Goal: Register for event/course

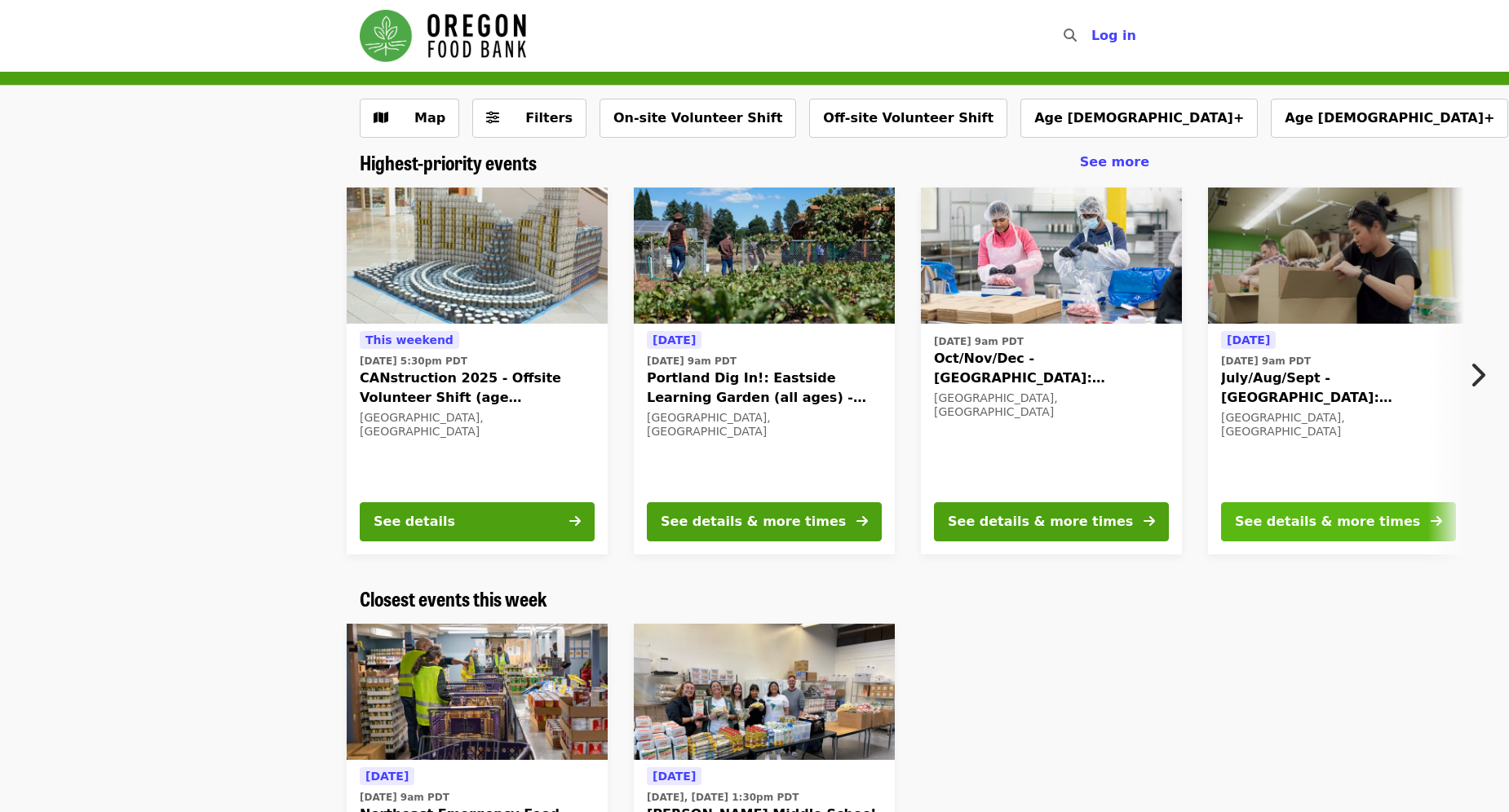
click at [1312, 517] on div "See details & more times" at bounding box center [1327, 521] width 185 height 19
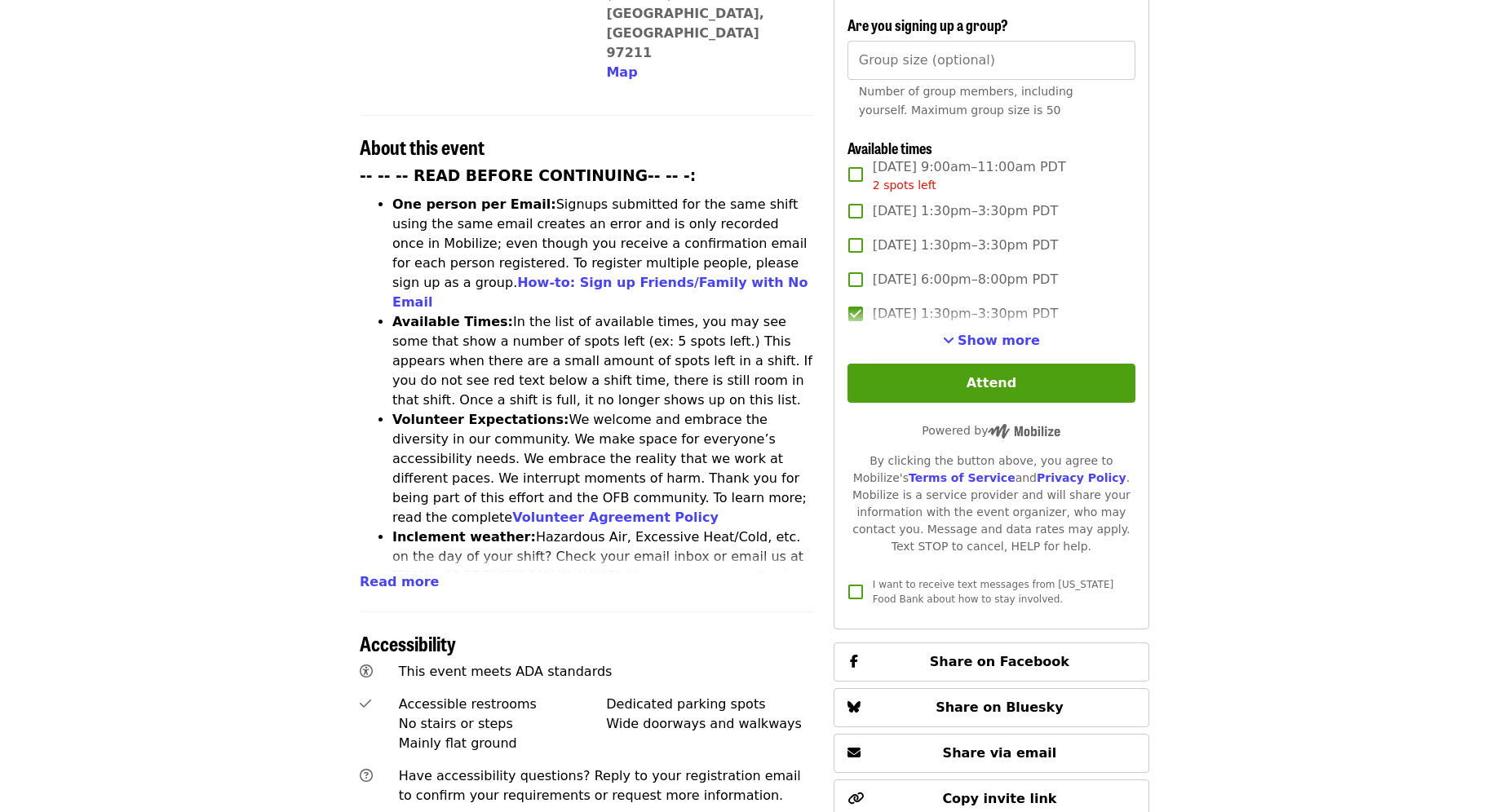
scroll to position [571, 0]
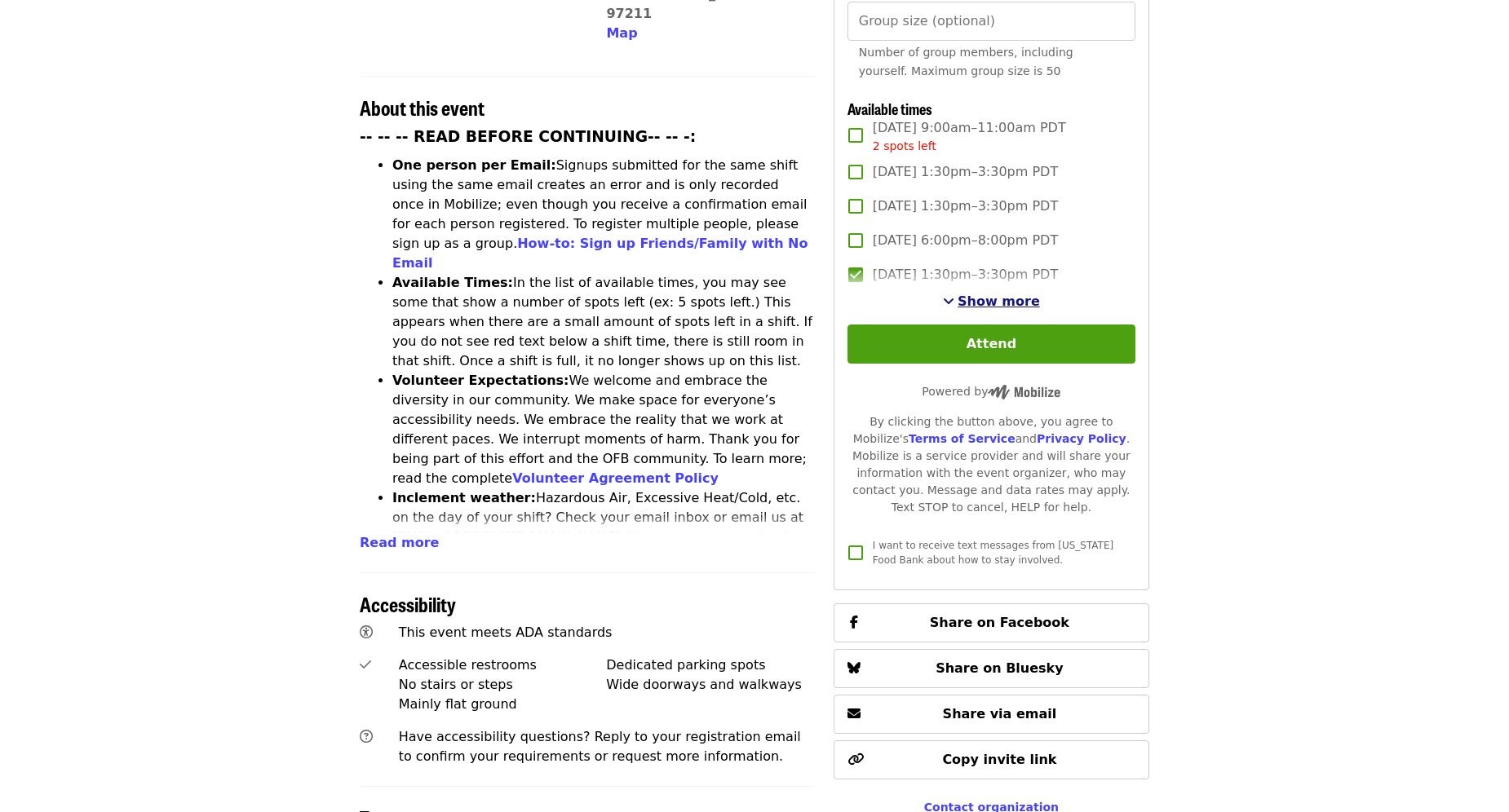
click at [954, 295] on span "See more timeslots" at bounding box center [948, 300] width 11 height 13
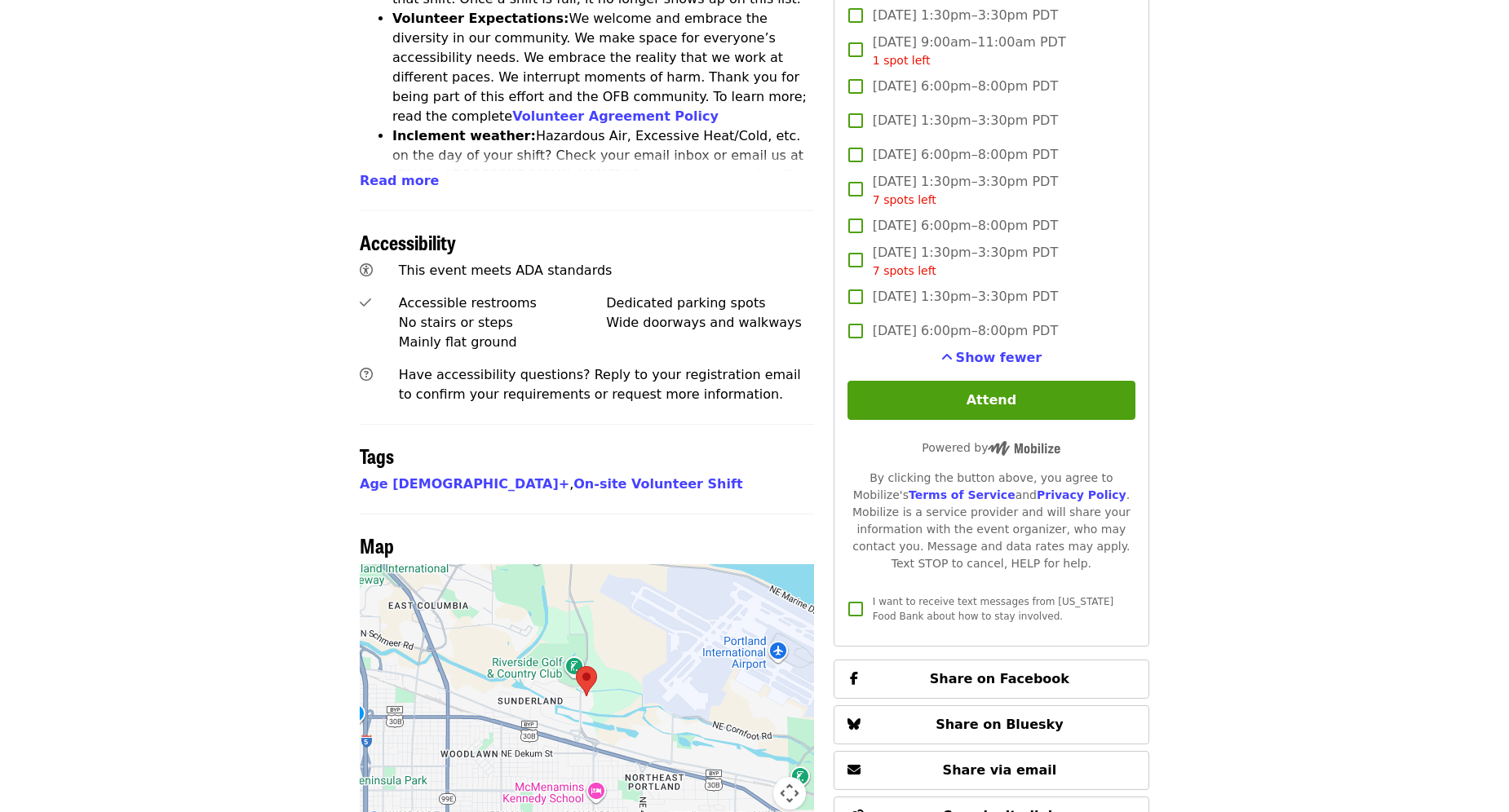
scroll to position [1141, 0]
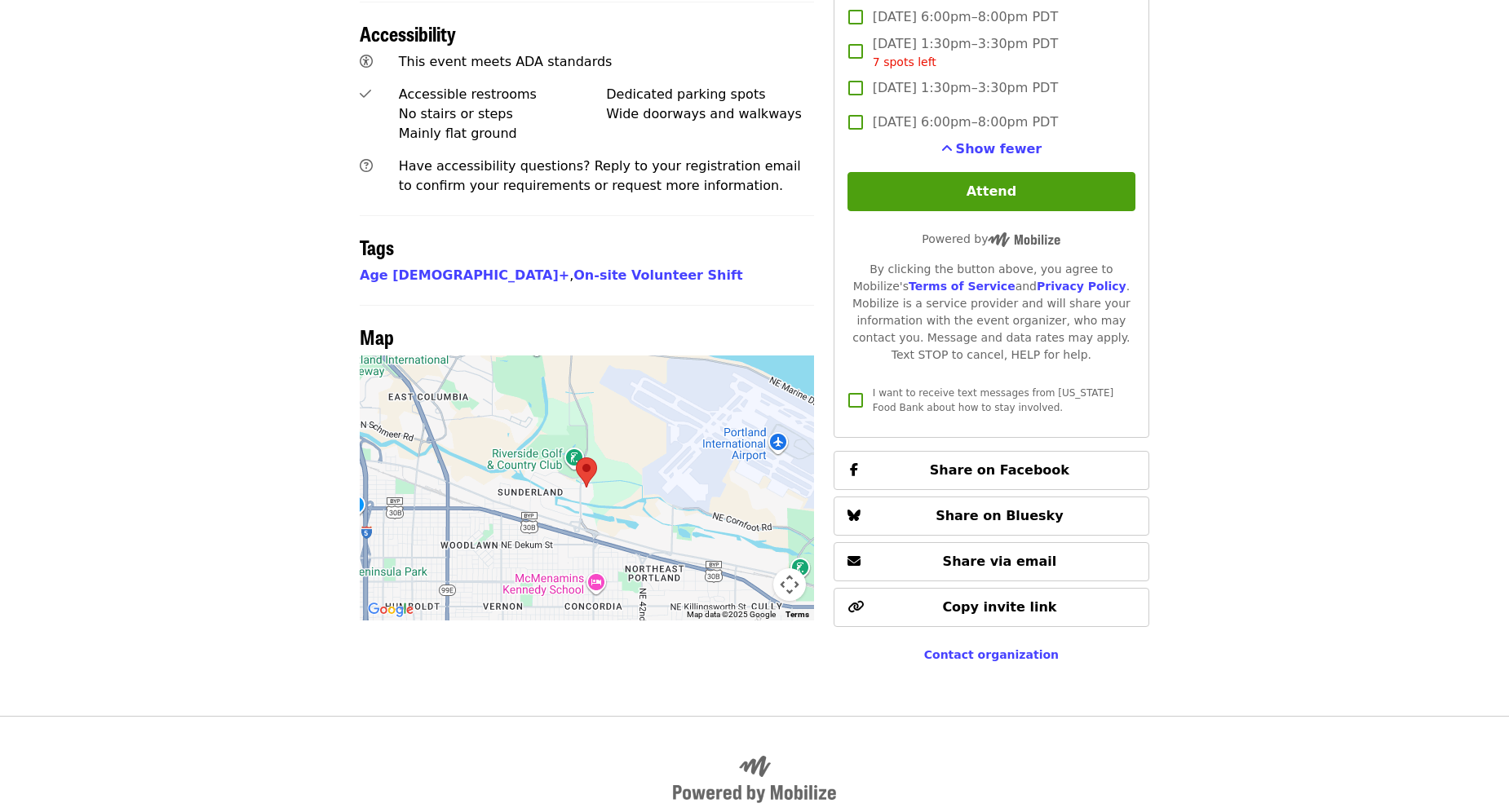
click at [582, 450] on img at bounding box center [586, 471] width 34 height 43
click at [789, 568] on button "Map camera controls" at bounding box center [789, 584] width 32 height 32
click at [750, 486] on button "Zoom in" at bounding box center [748, 502] width 32 height 32
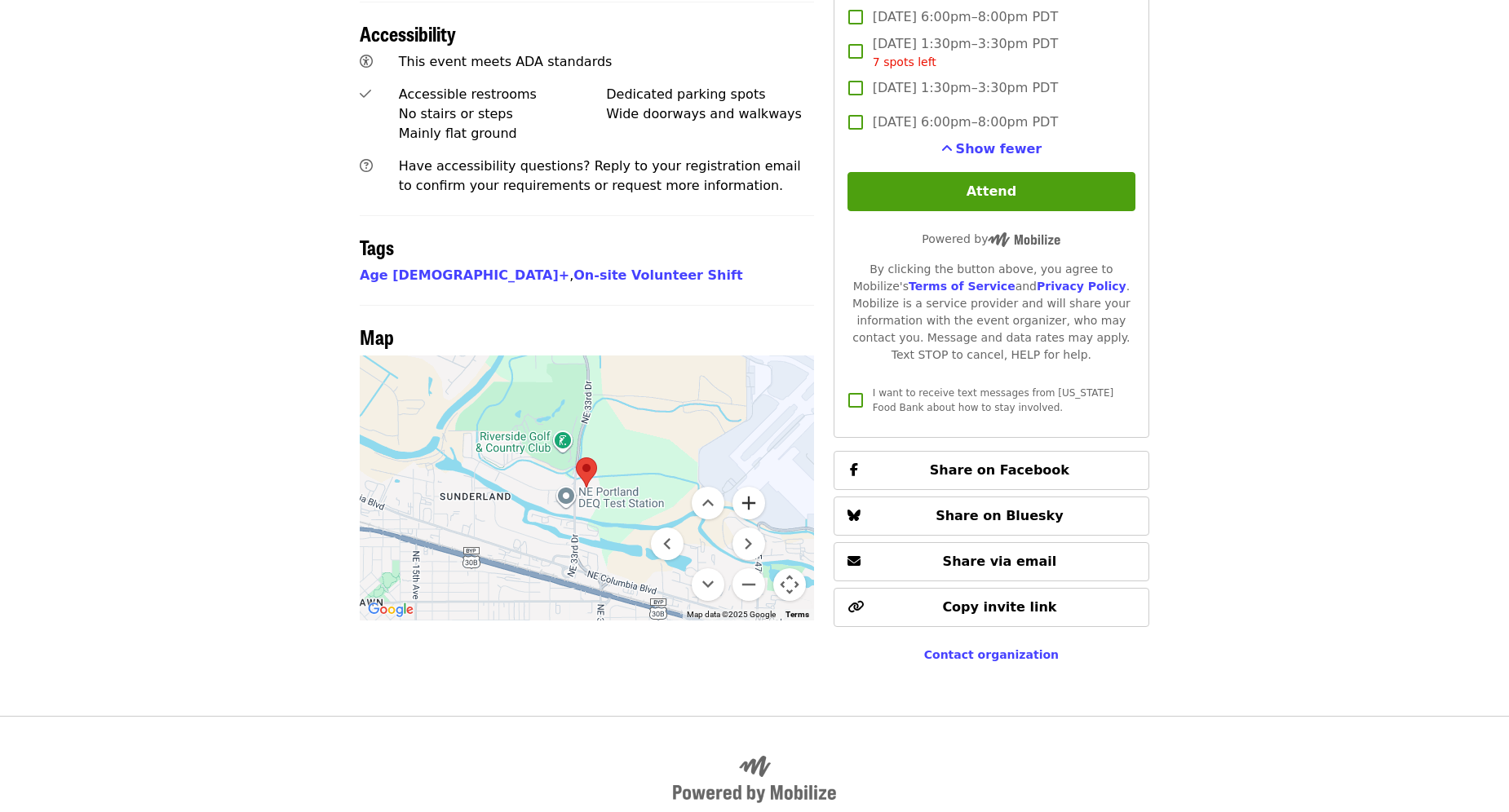
click at [750, 486] on button "Zoom in" at bounding box center [748, 502] width 32 height 32
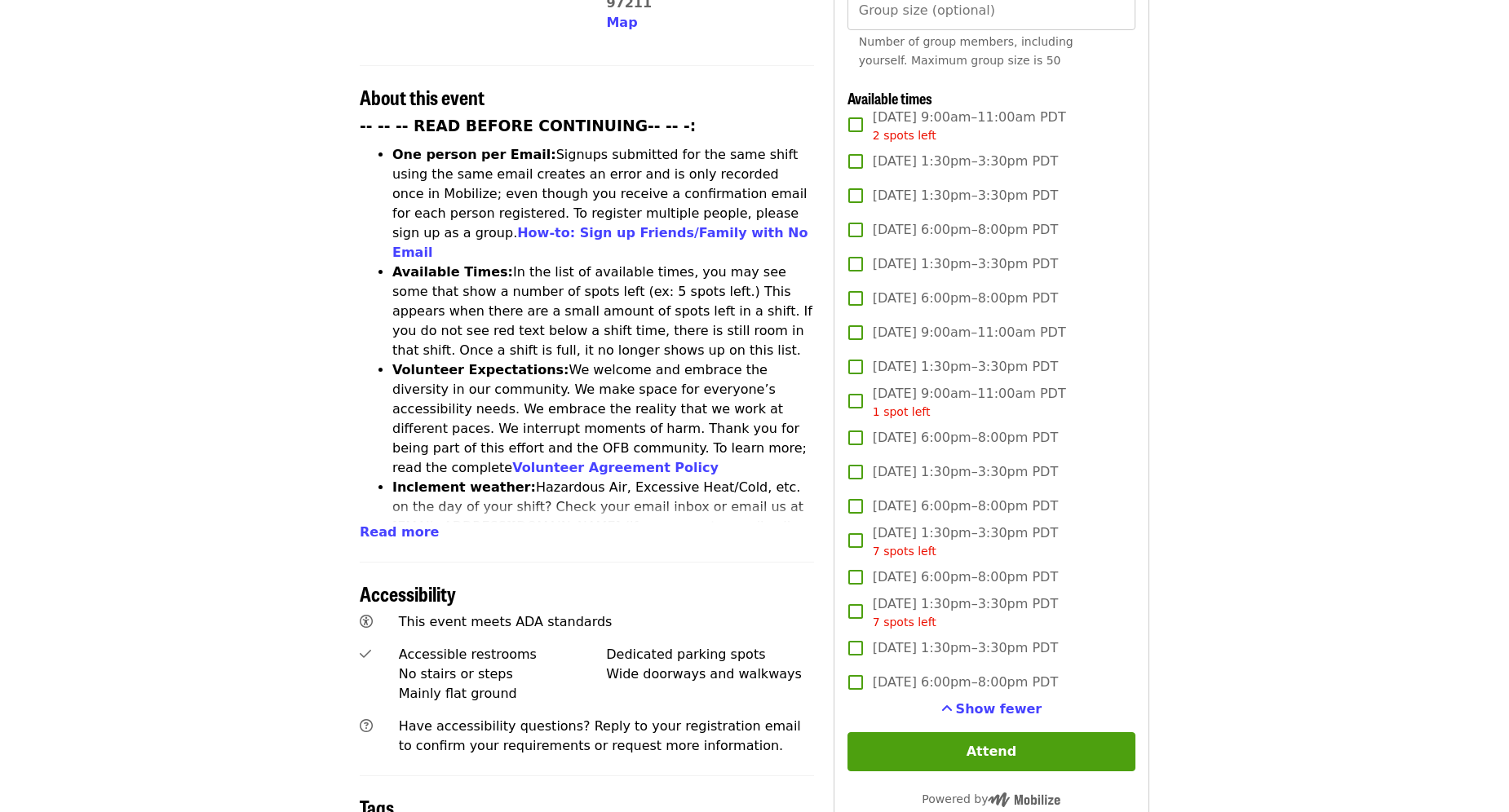
scroll to position [255, 0]
